Goal: Information Seeking & Learning: Learn about a topic

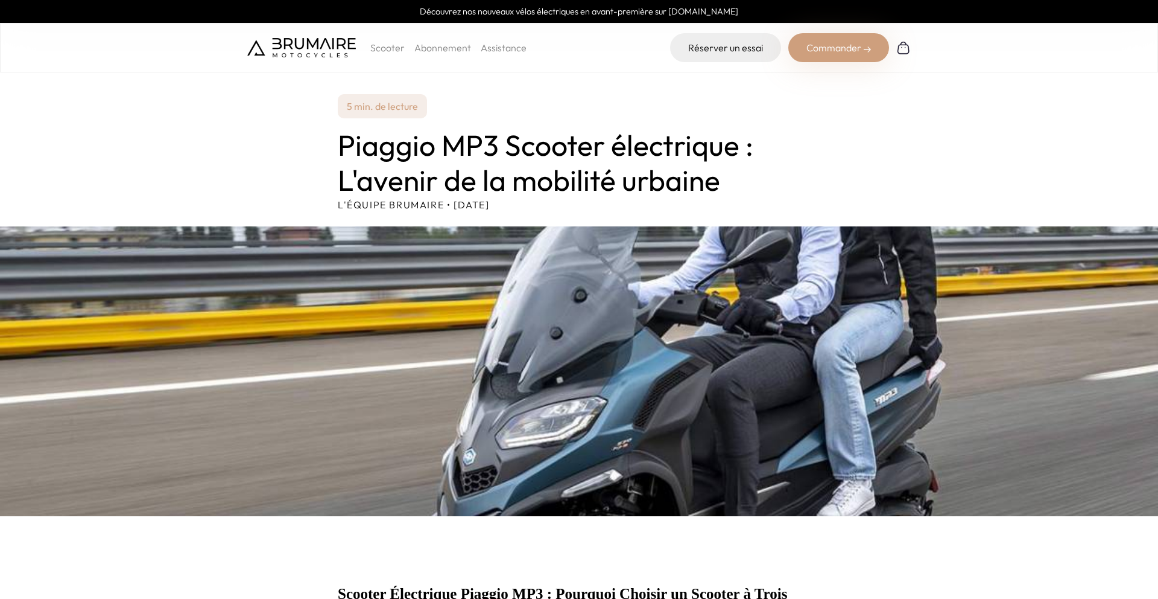
click at [549, 348] on img at bounding box center [579, 371] width 1158 height 290
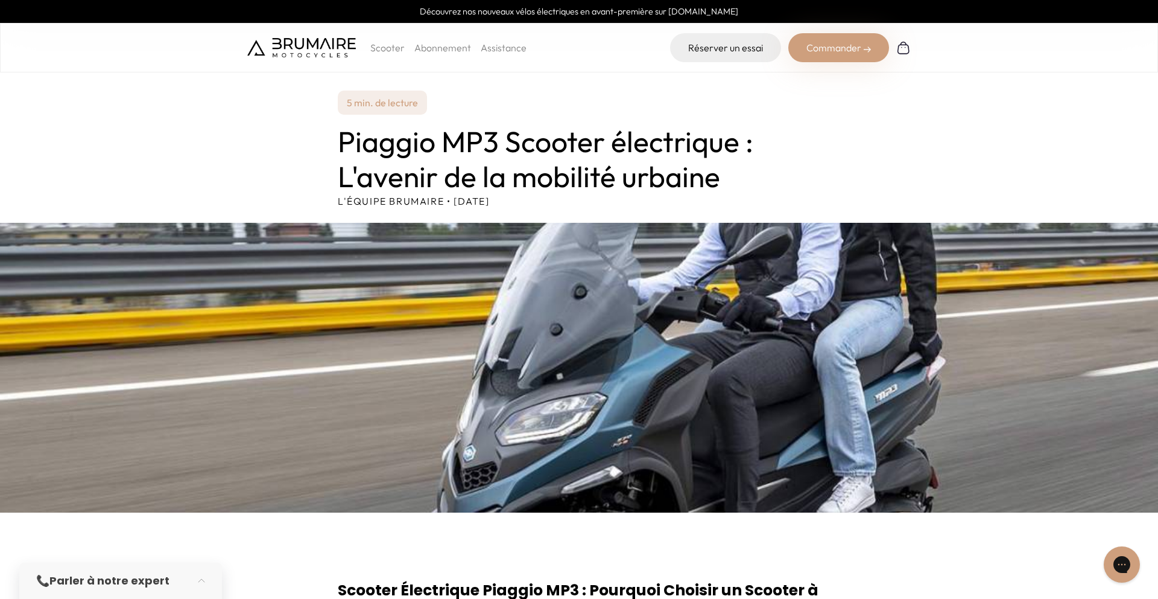
scroll to position [8, 0]
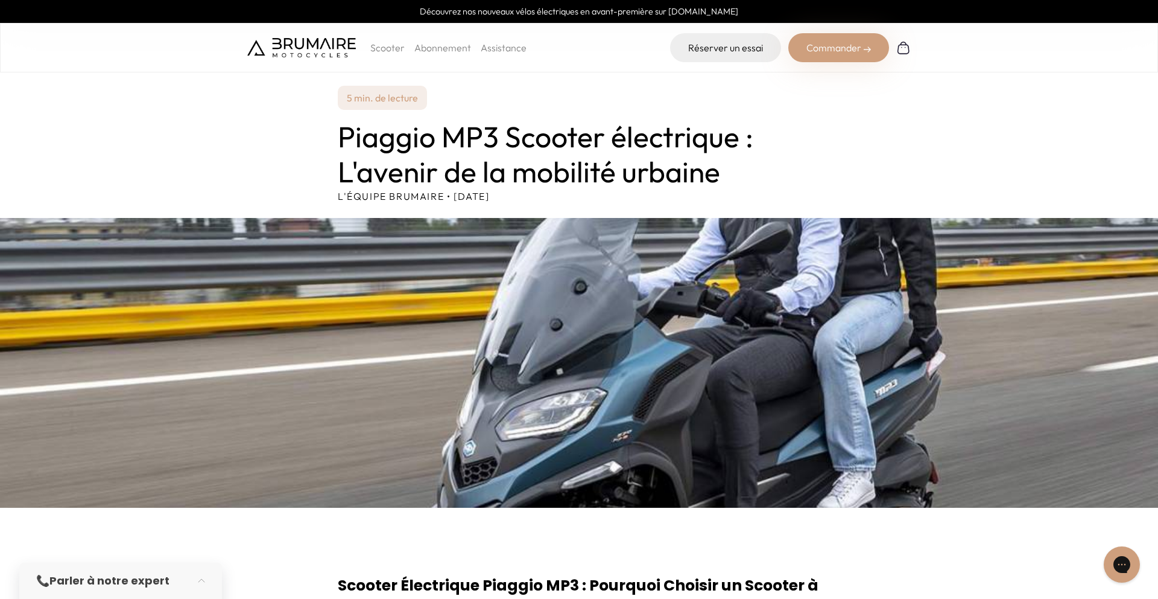
click at [708, 288] on img at bounding box center [579, 363] width 1158 height 290
click at [697, 386] on img at bounding box center [579, 363] width 1158 height 290
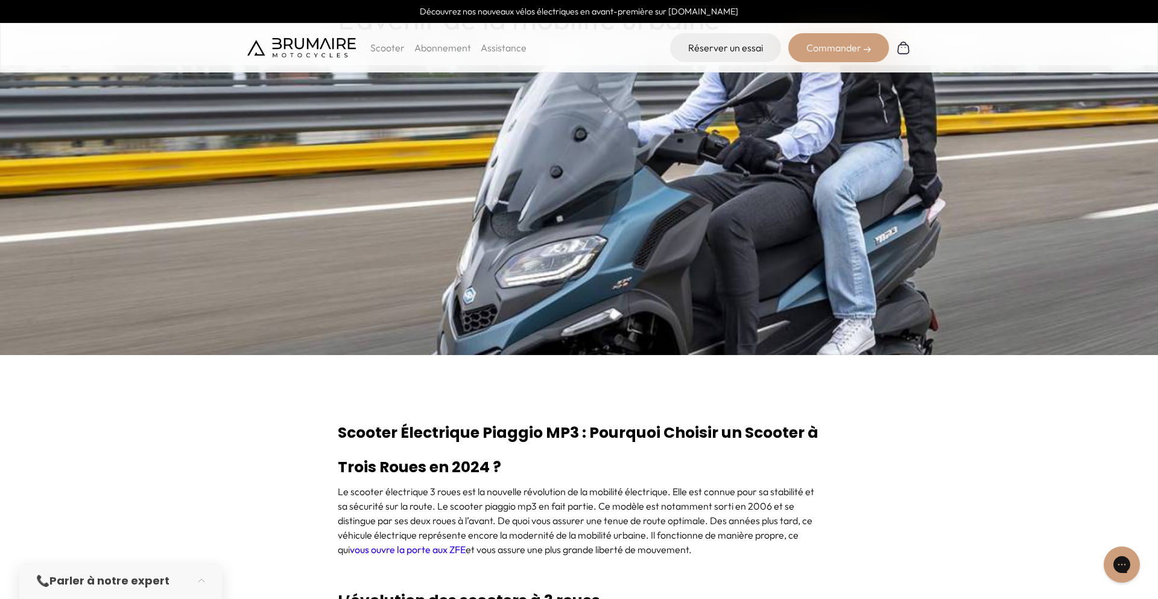
scroll to position [162, 1]
click at [832, 259] on img at bounding box center [579, 210] width 1158 height 290
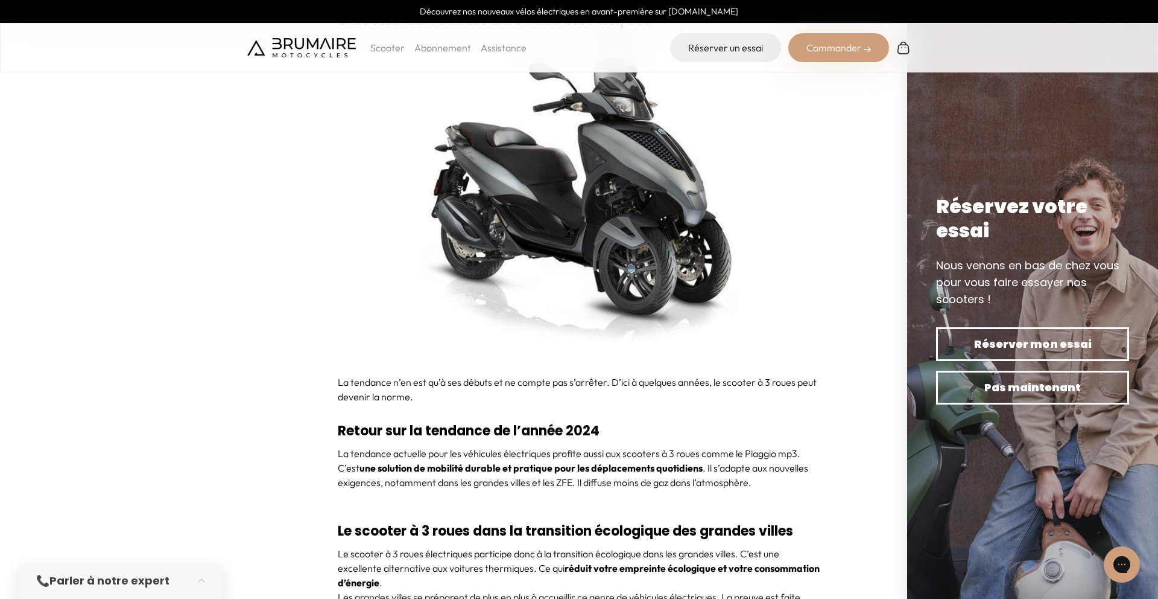
scroll to position [4327, 0]
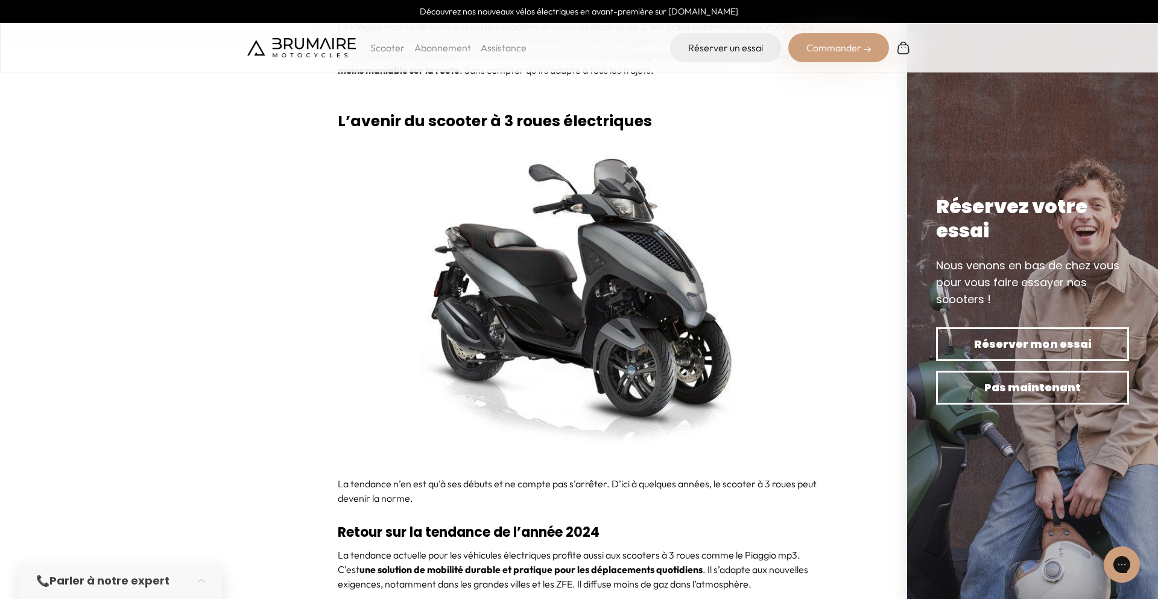
click at [536, 323] on img at bounding box center [579, 301] width 483 height 326
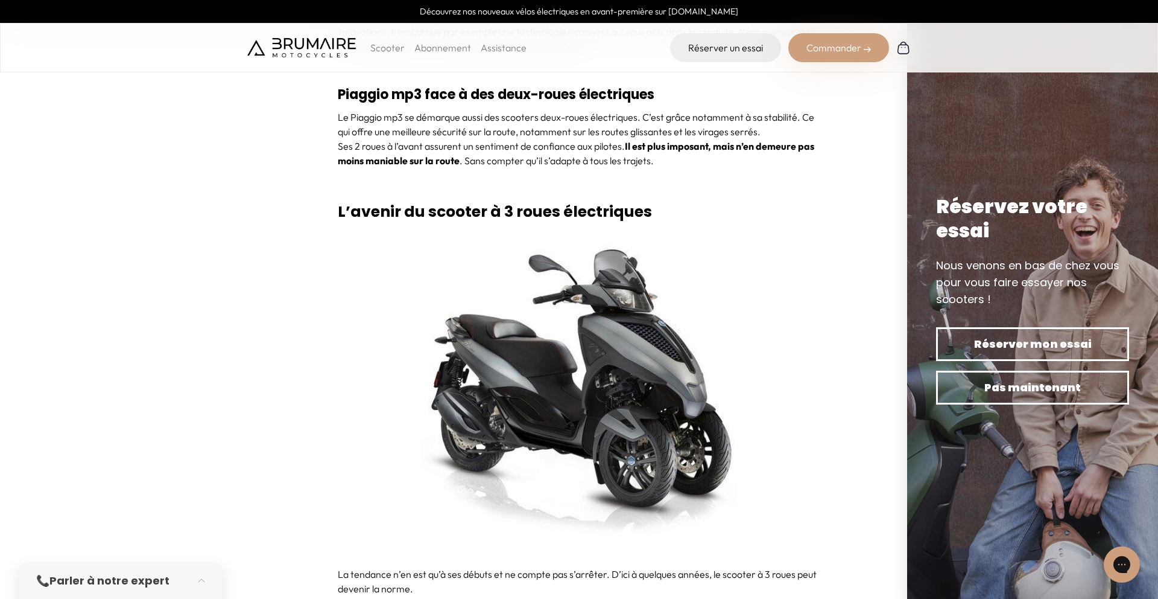
scroll to position [4239, 0]
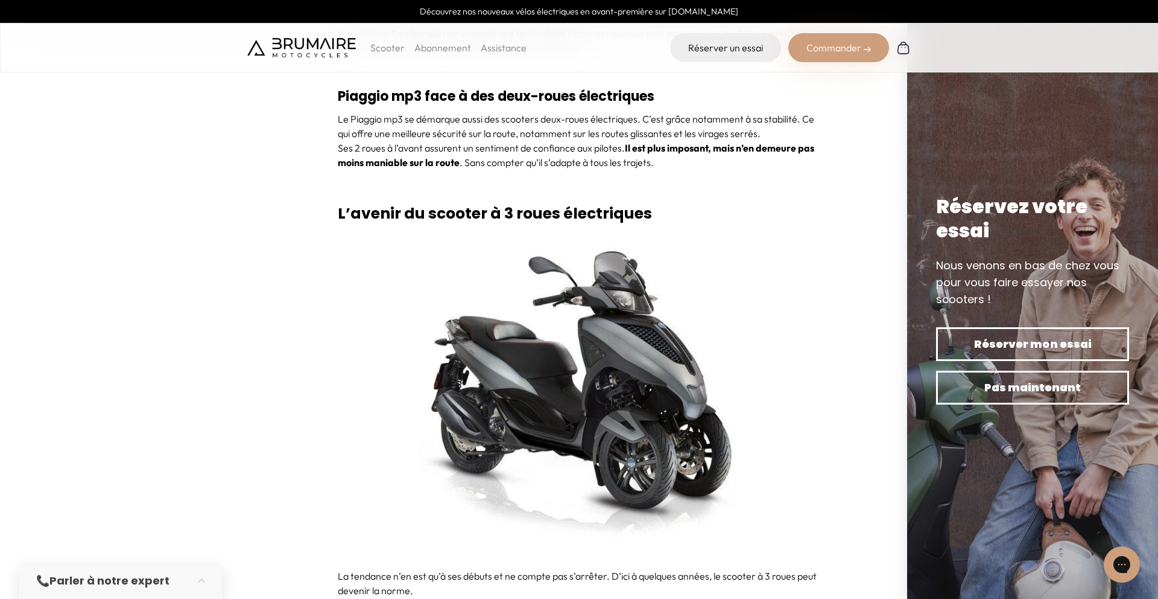
click at [520, 374] on img at bounding box center [579, 393] width 483 height 326
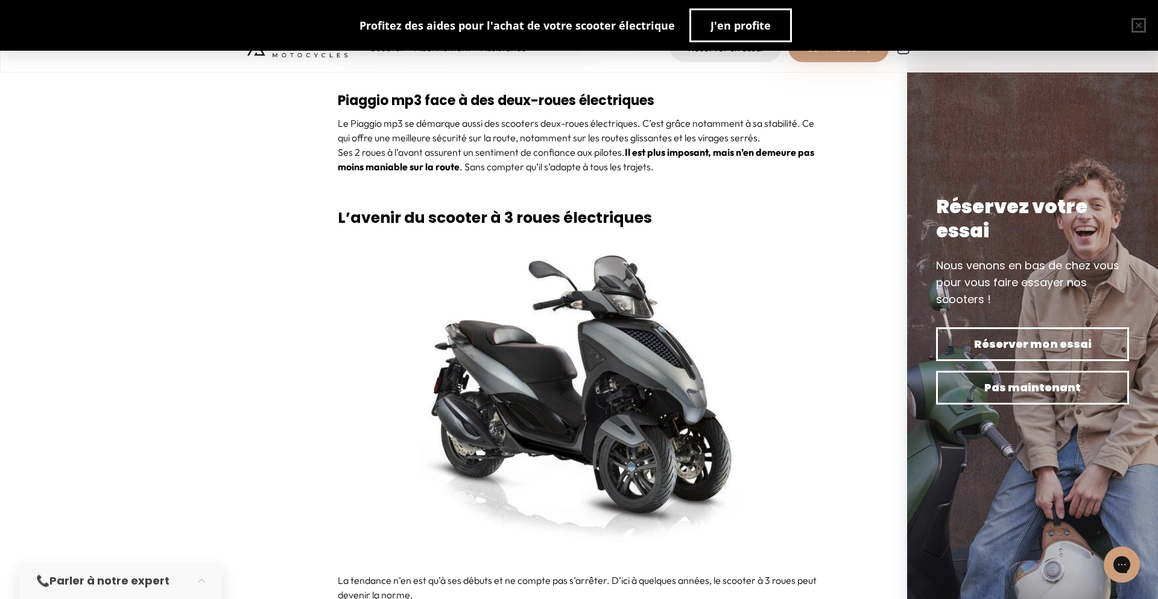
click at [494, 388] on img at bounding box center [579, 398] width 483 height 326
click at [651, 395] on img at bounding box center [579, 398] width 483 height 326
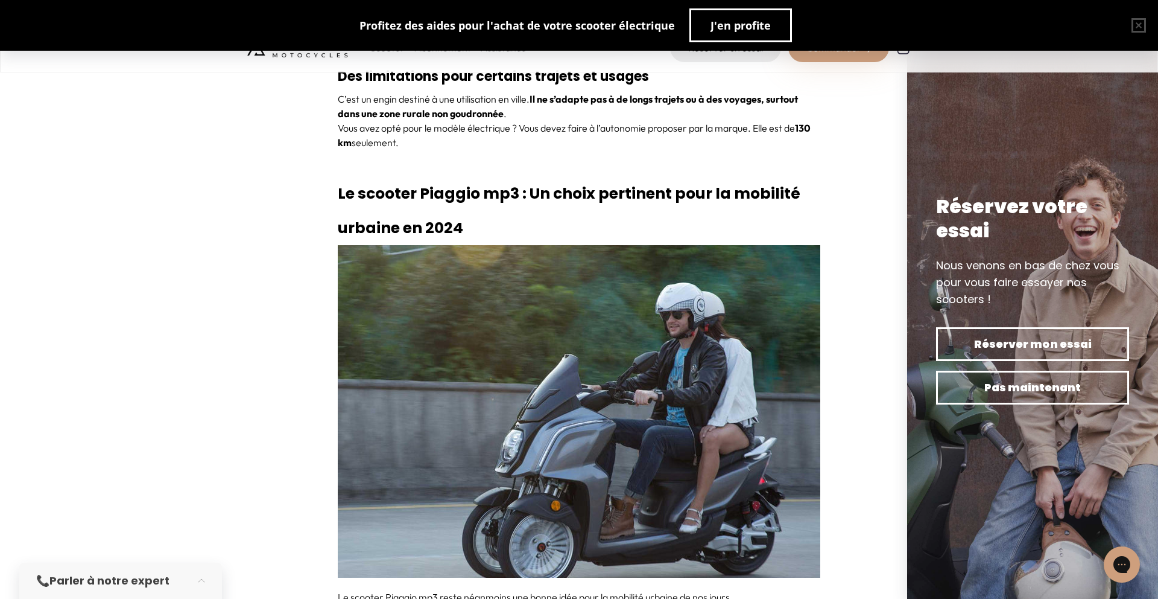
scroll to position [2932, 1]
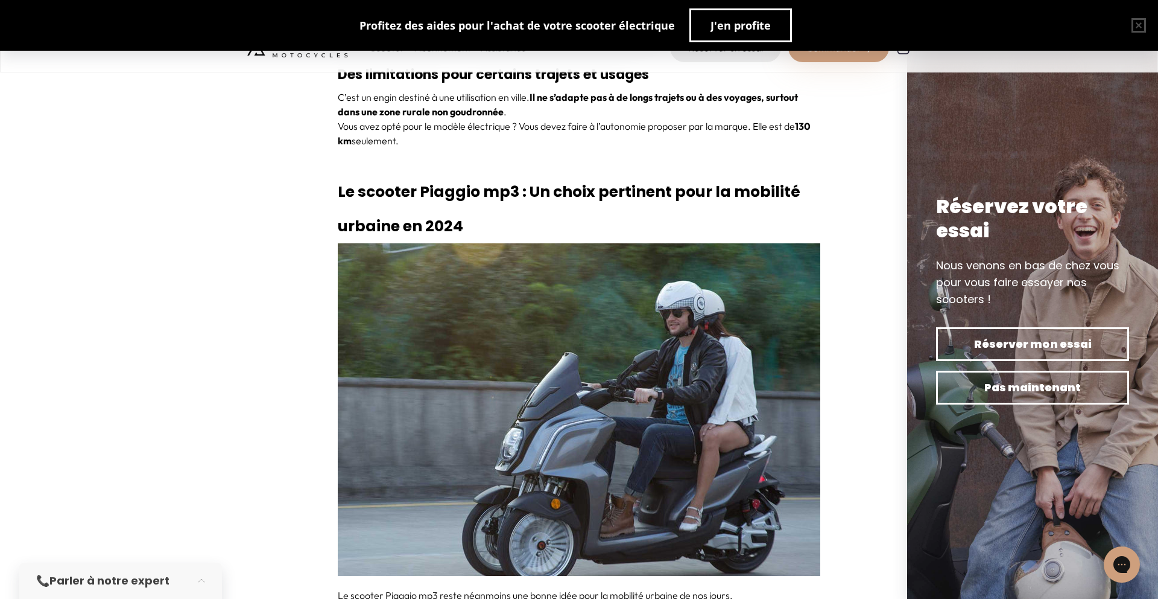
click at [555, 390] on img at bounding box center [579, 409] width 483 height 332
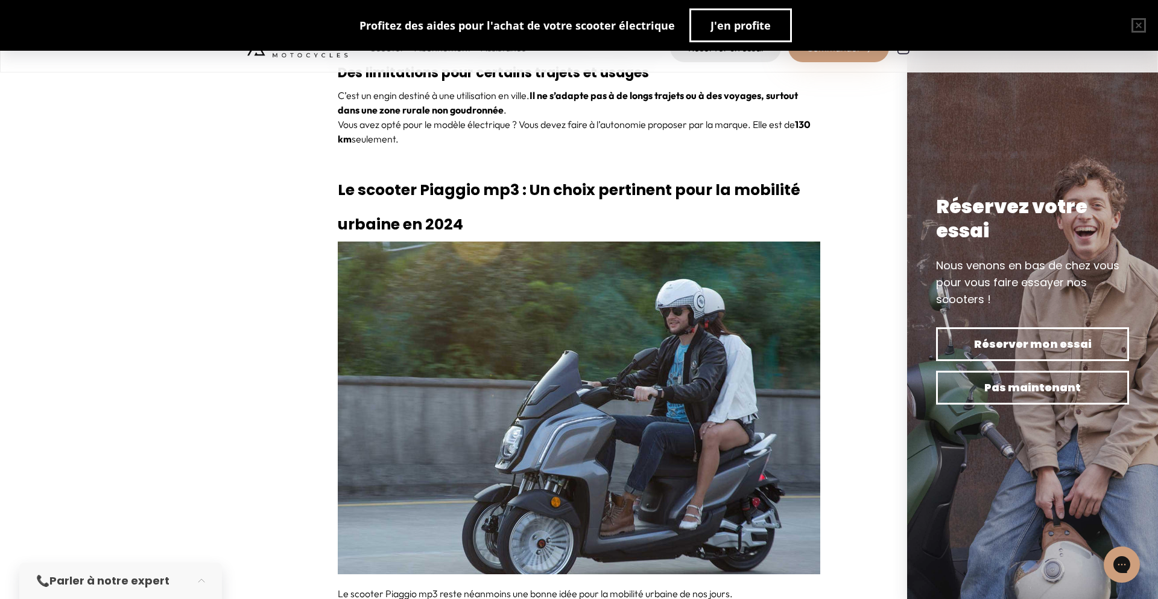
click at [555, 390] on img at bounding box center [579, 407] width 483 height 332
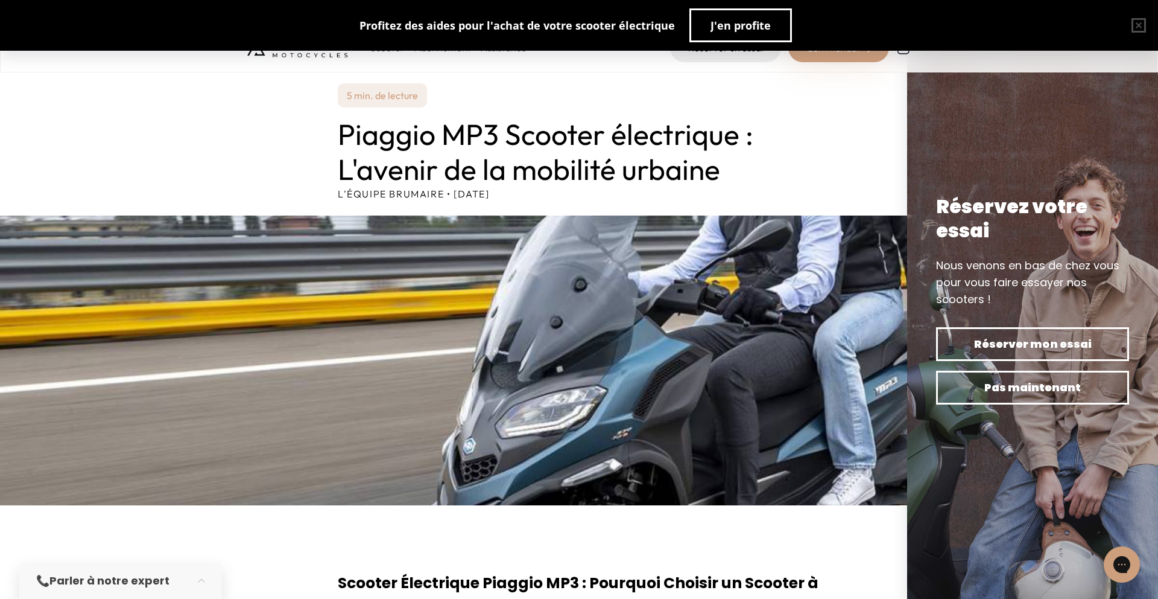
scroll to position [11, 1]
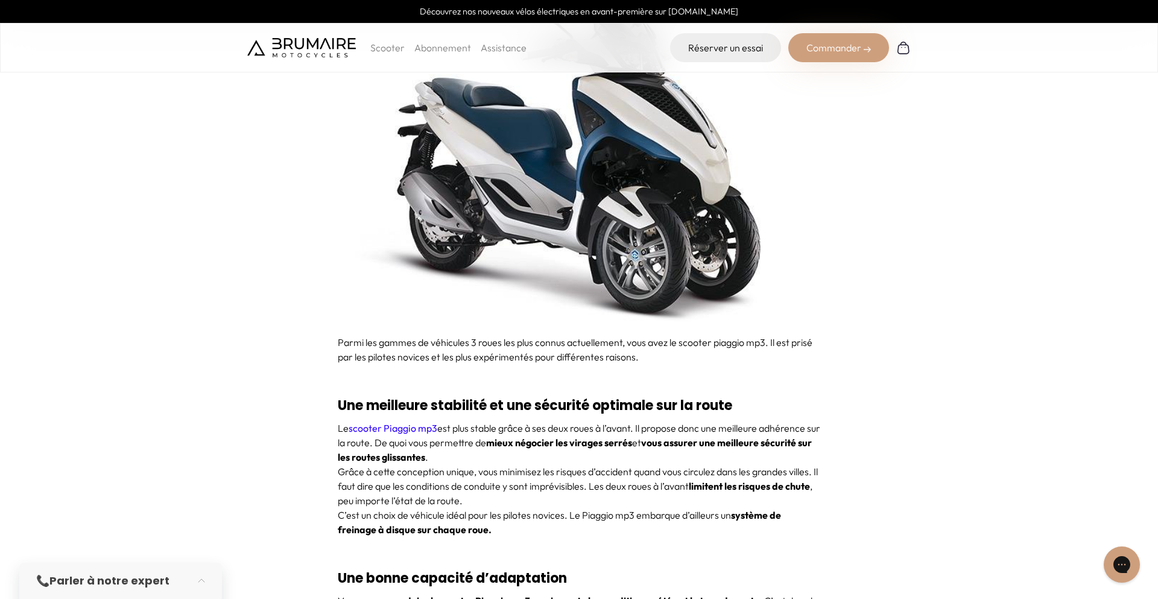
scroll to position [1392, 0]
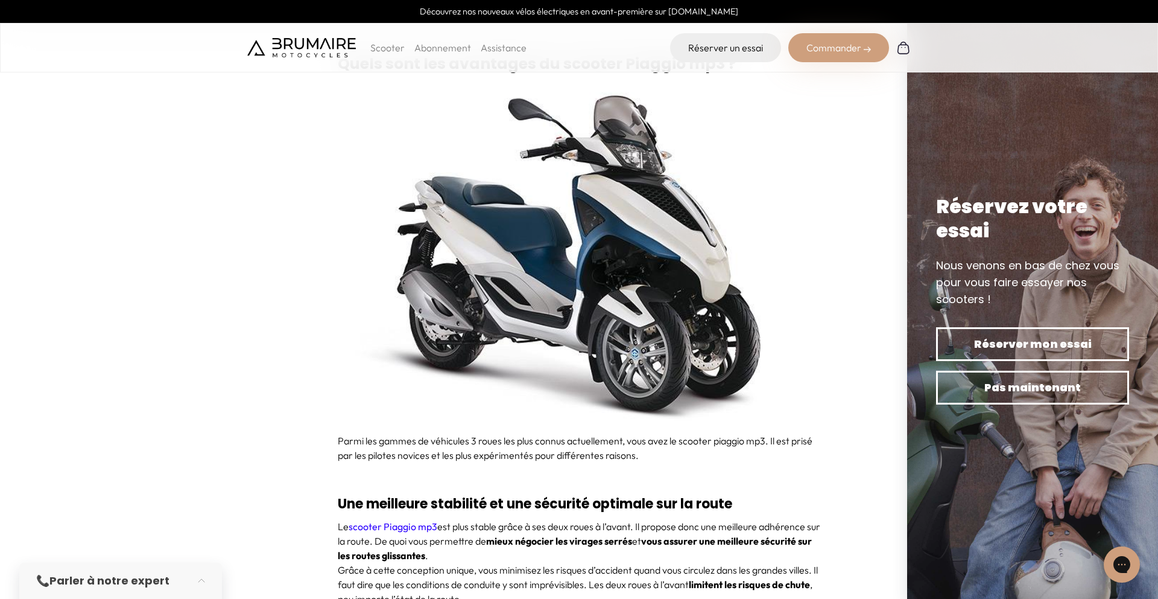
click at [853, 55] on div "Commander" at bounding box center [839, 47] width 101 height 29
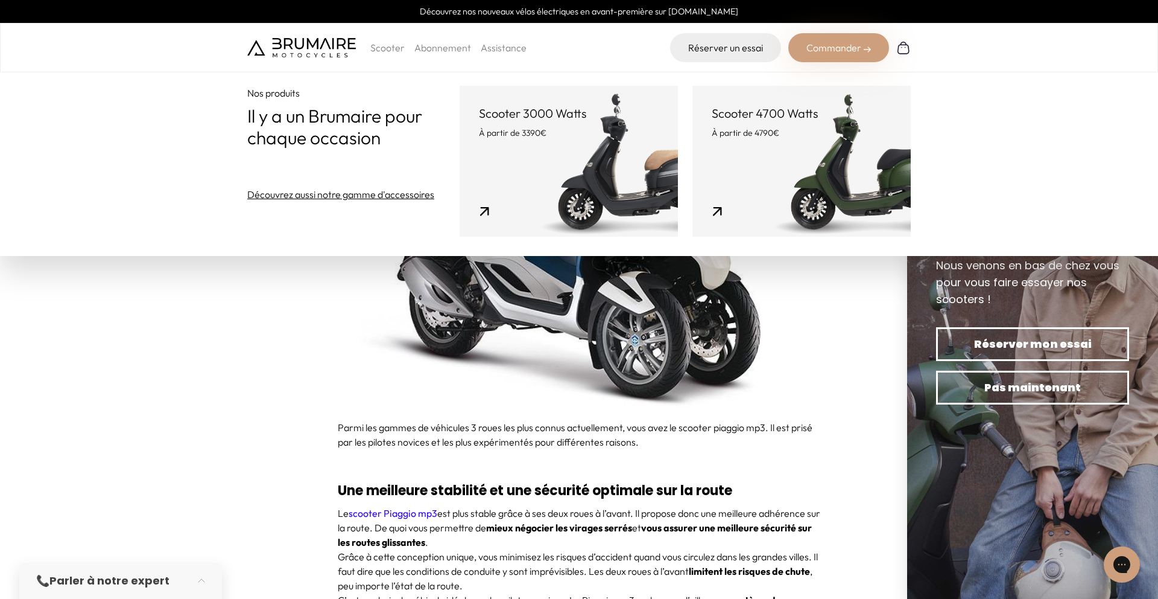
scroll to position [1407, 1]
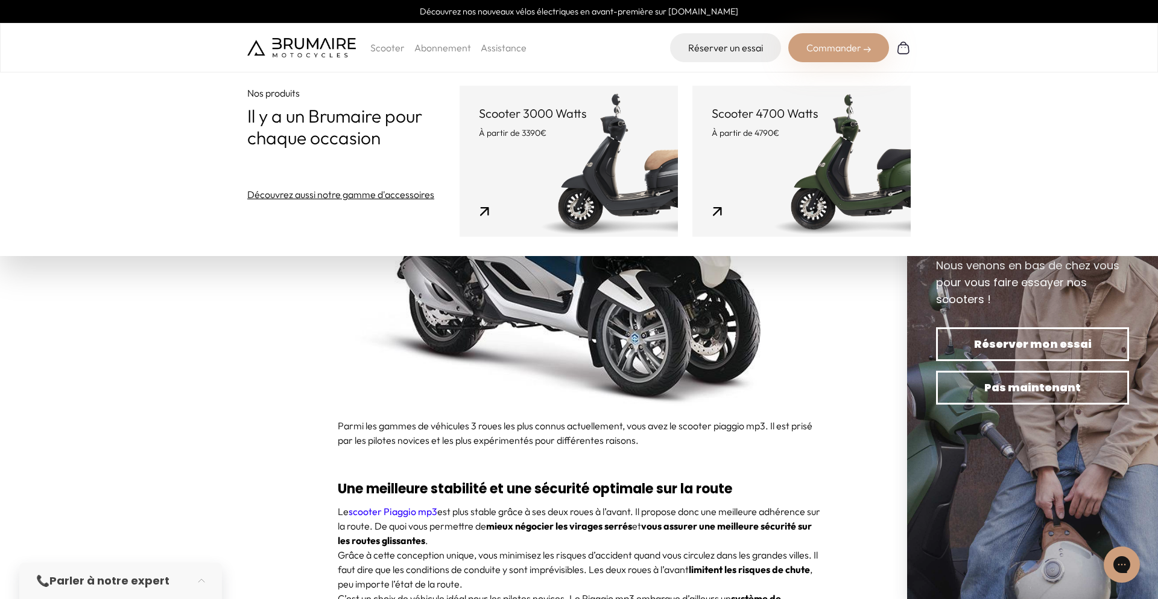
click at [657, 293] on img at bounding box center [579, 236] width 483 height 340
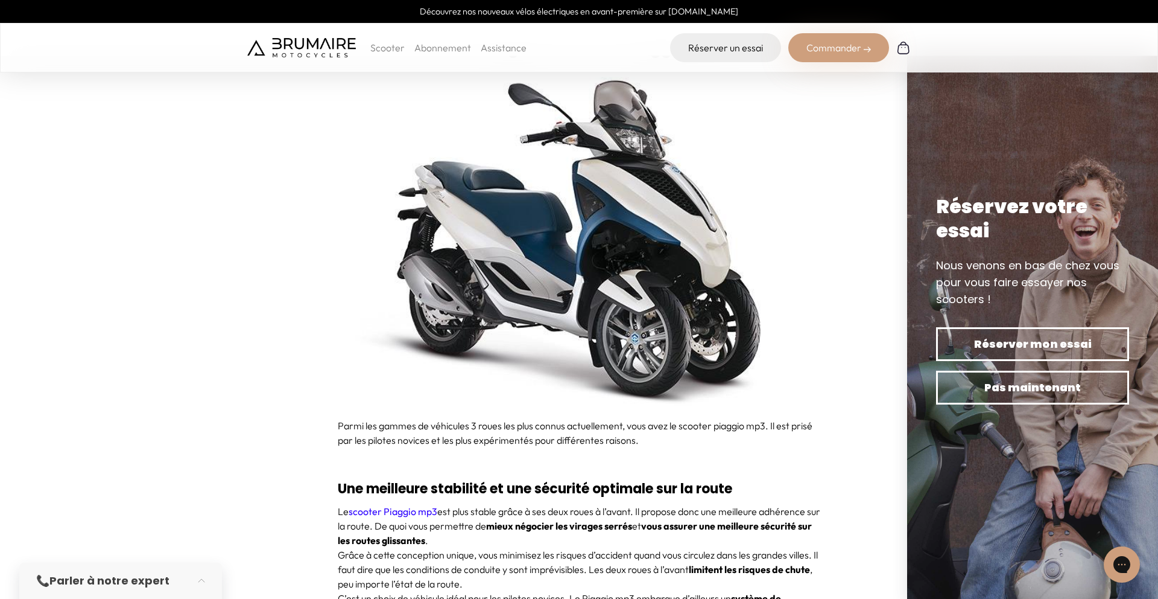
click at [657, 294] on img at bounding box center [579, 236] width 483 height 340
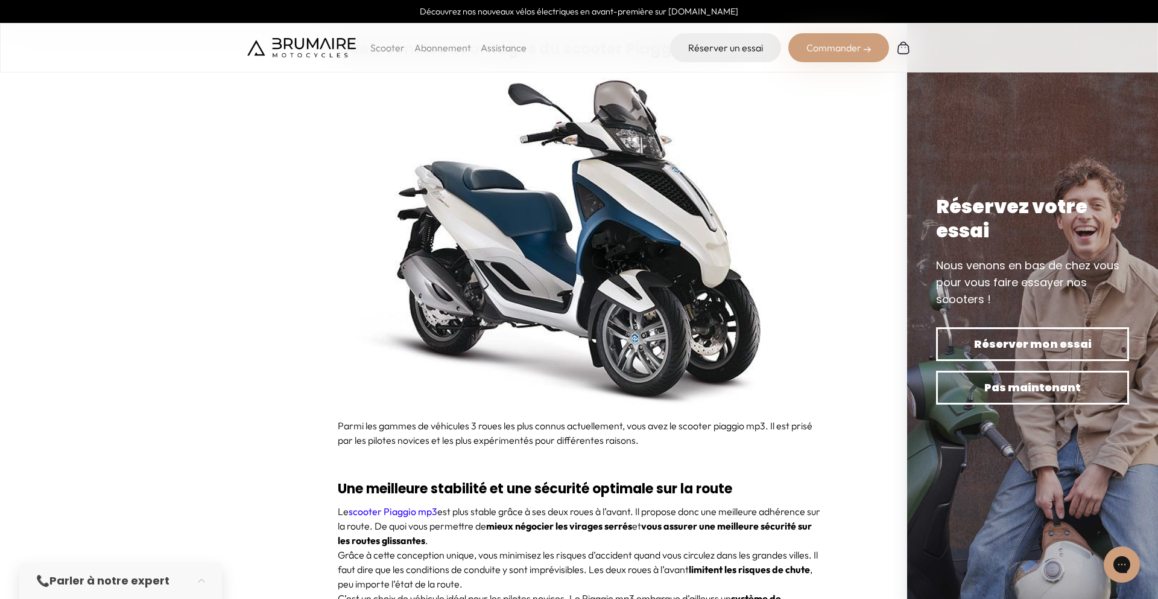
click at [657, 294] on img at bounding box center [579, 236] width 483 height 340
click at [829, 46] on div "Commander" at bounding box center [839, 47] width 101 height 29
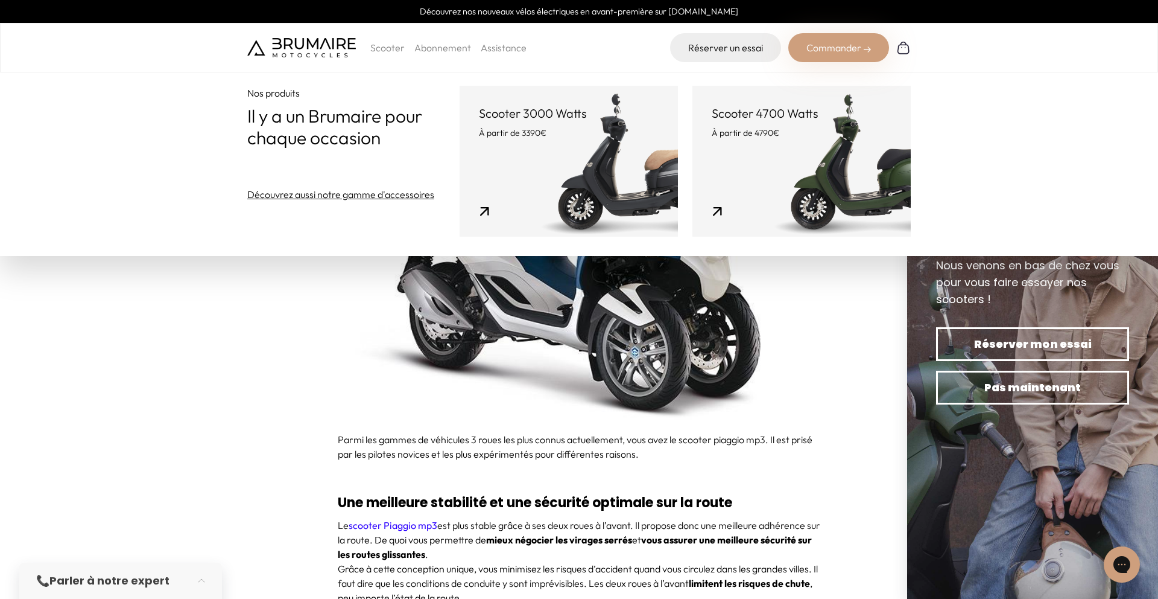
click at [13, 254] on div "Nos produits Il y a un Brumaire pour chaque occasion Découvrez aussi notre gamm…" at bounding box center [579, 128] width 1158 height 256
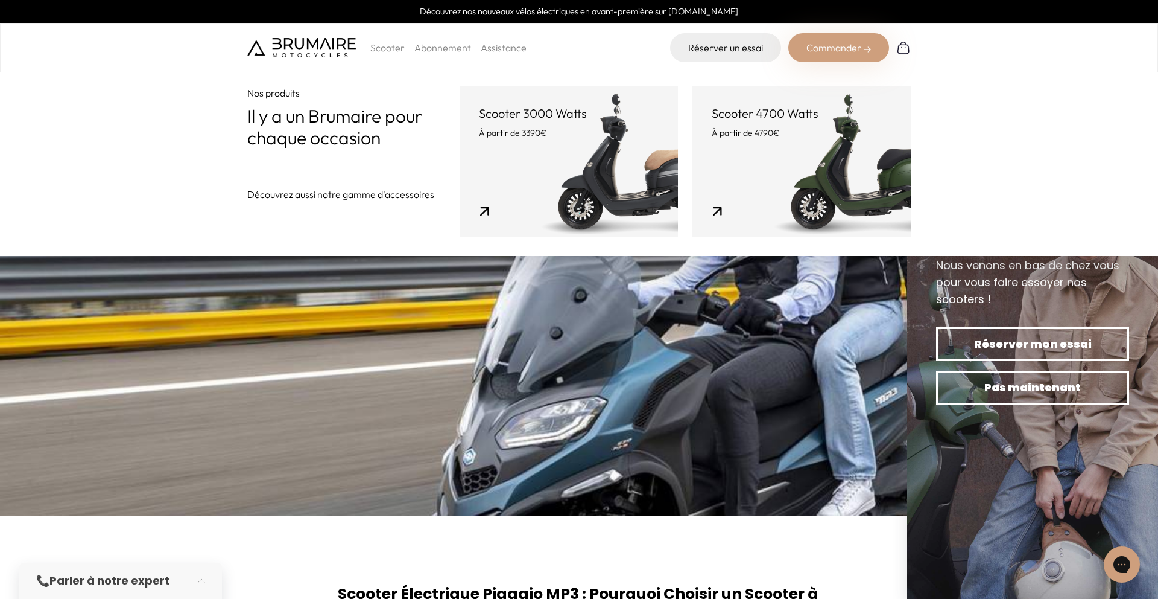
scroll to position [0, 0]
